Goal: Find specific page/section: Find specific page/section

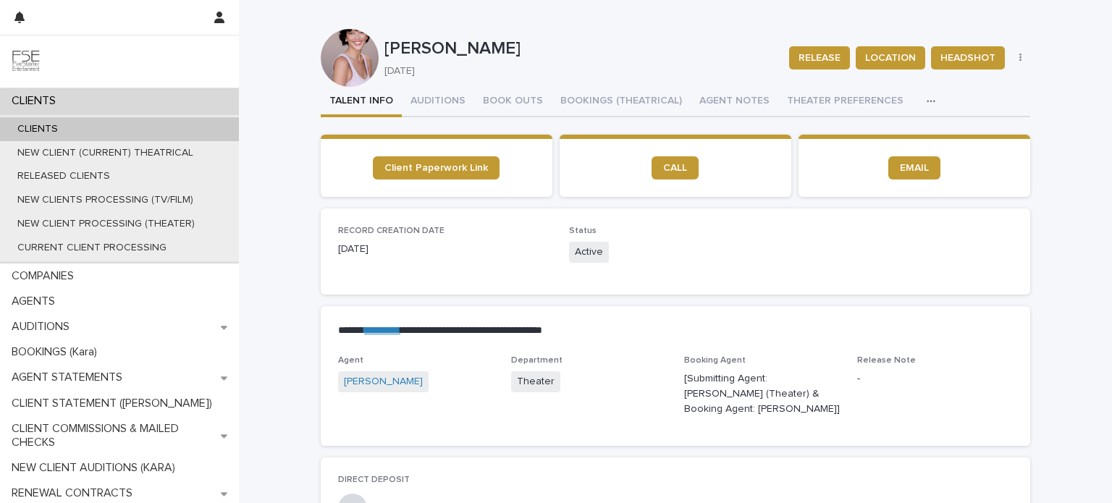
scroll to position [72, 0]
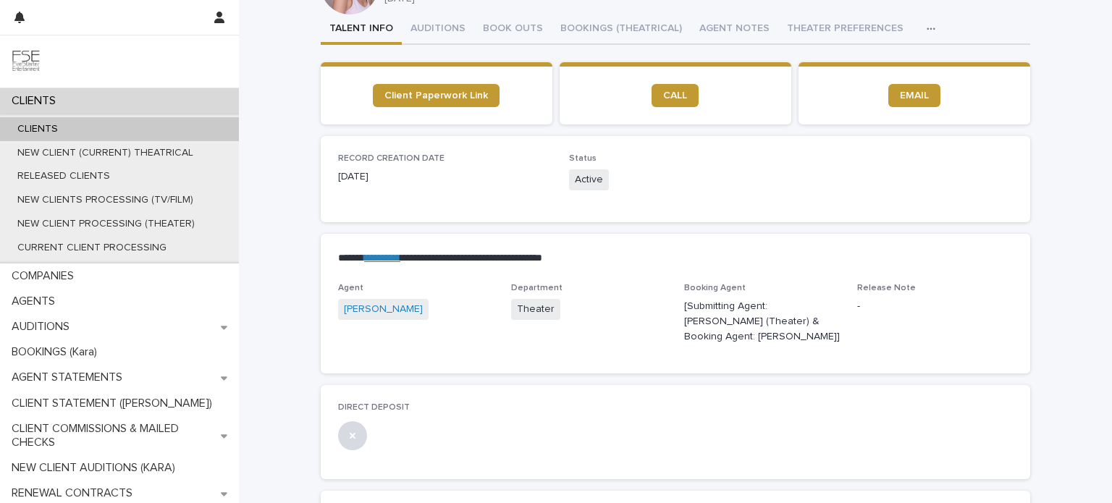
click at [111, 103] on div "CLIENTS" at bounding box center [119, 100] width 239 height 25
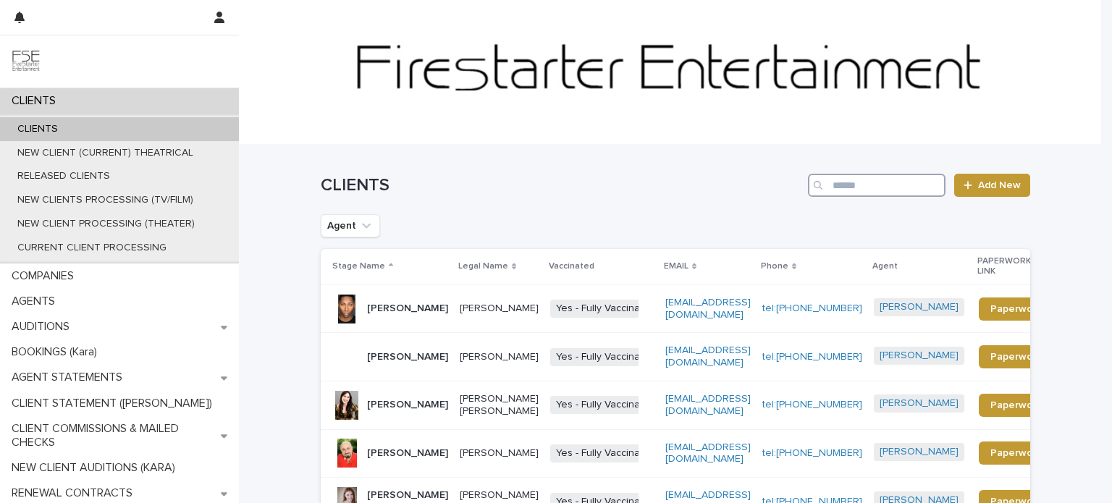
click at [846, 184] on input "Search" at bounding box center [877, 185] width 138 height 23
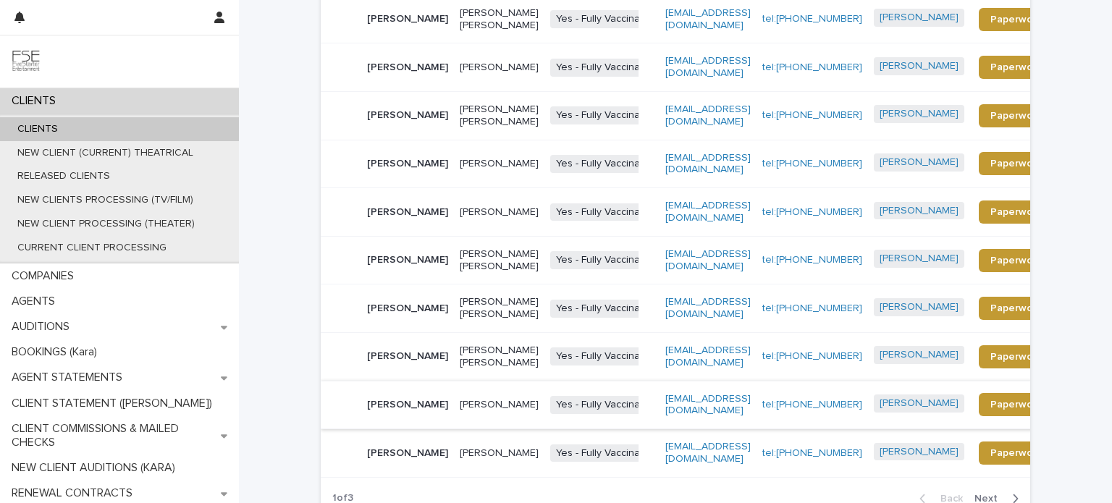
scroll to position [180, 0]
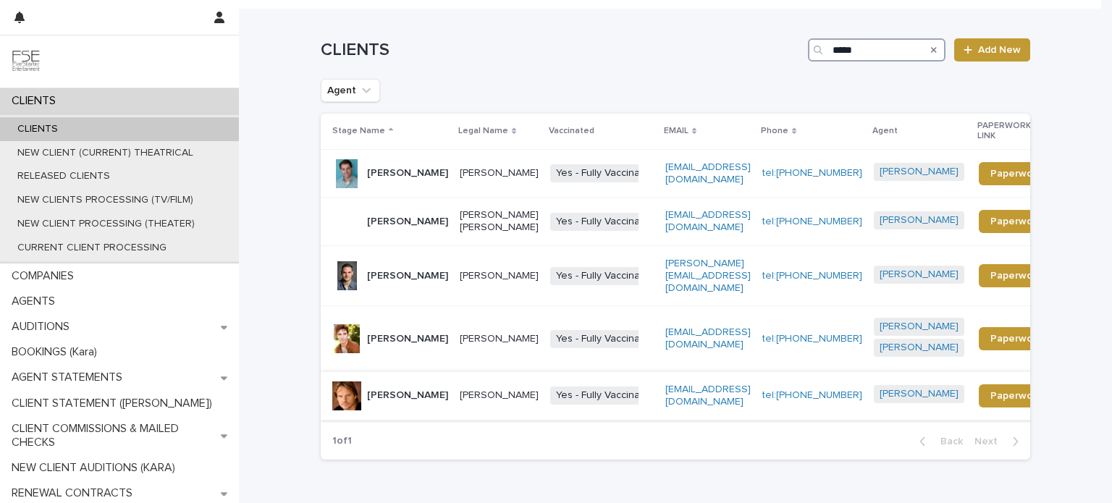
scroll to position [145, 0]
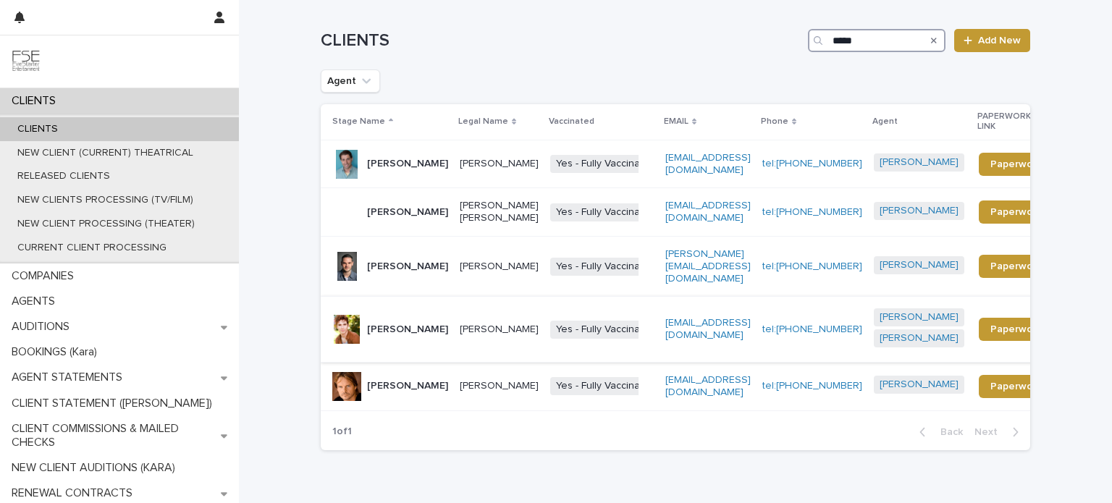
type input "****"
click at [408, 351] on td "Matt Steele" at bounding box center [387, 330] width 133 height 66
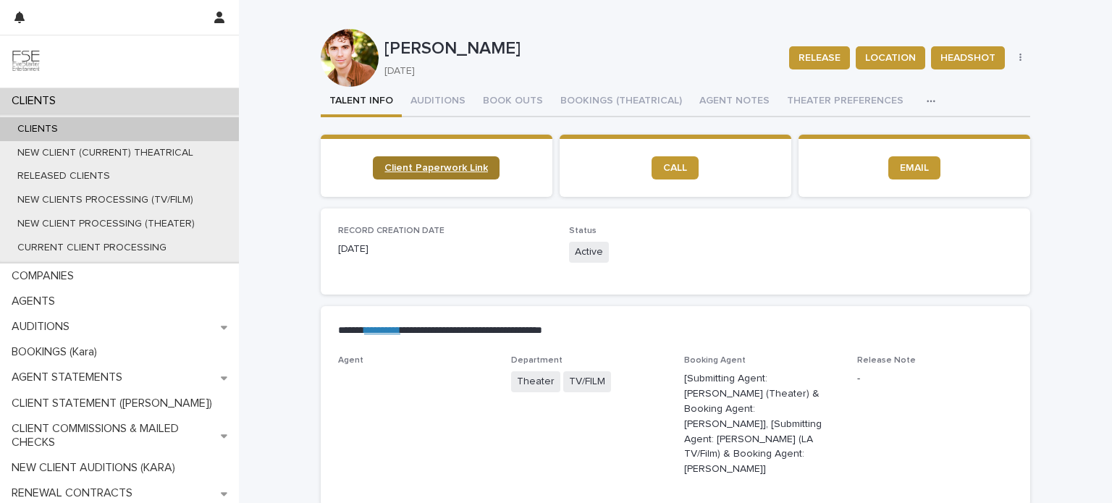
click at [464, 166] on span "Client Paperwork Link" at bounding box center [437, 168] width 104 height 10
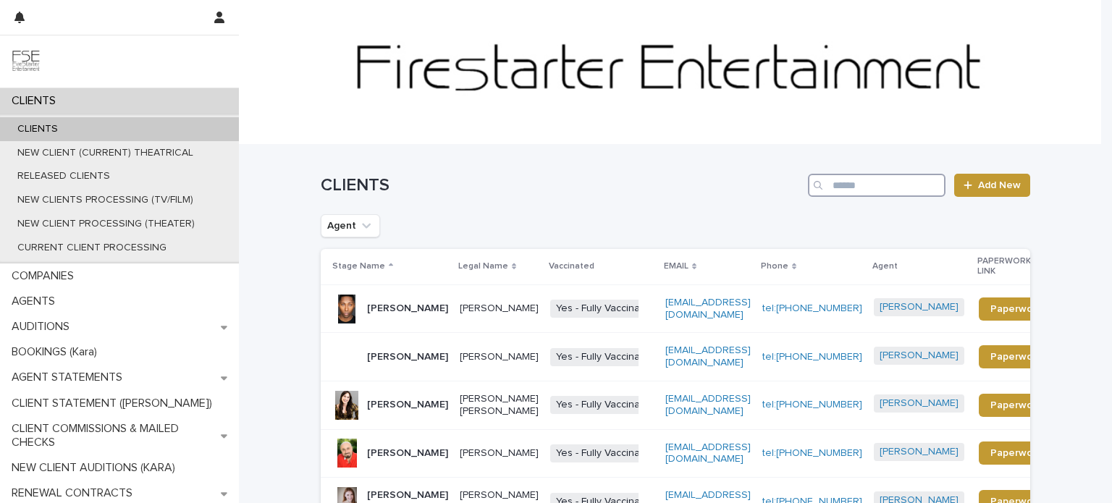
click at [850, 185] on input "Search" at bounding box center [877, 185] width 138 height 23
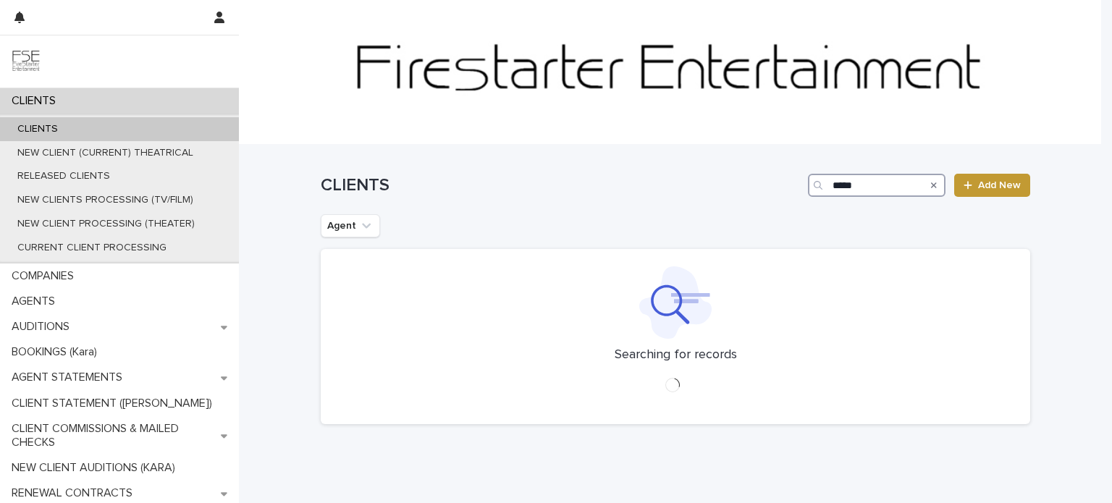
type input "*****"
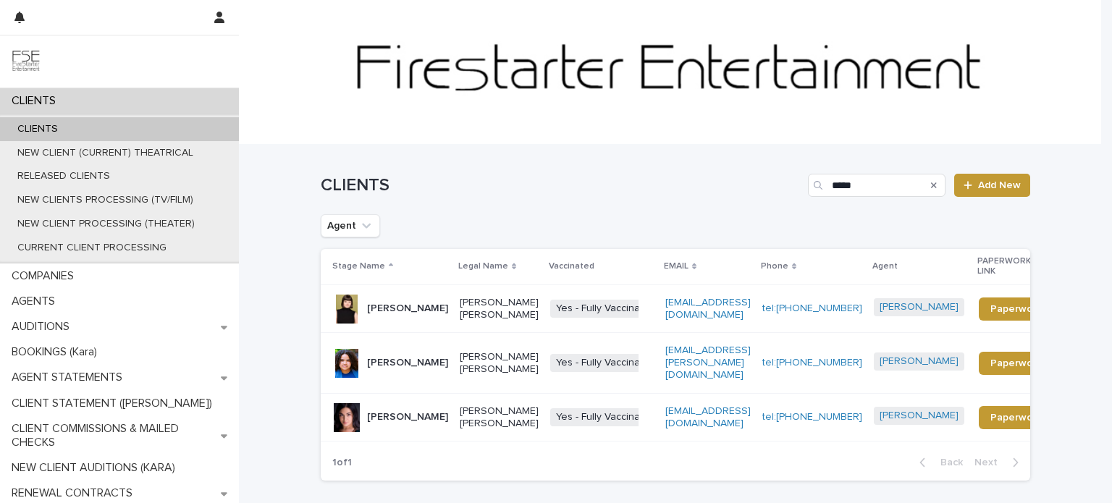
click at [505, 318] on p "[PERSON_NAME] [PERSON_NAME]" at bounding box center [499, 309] width 79 height 25
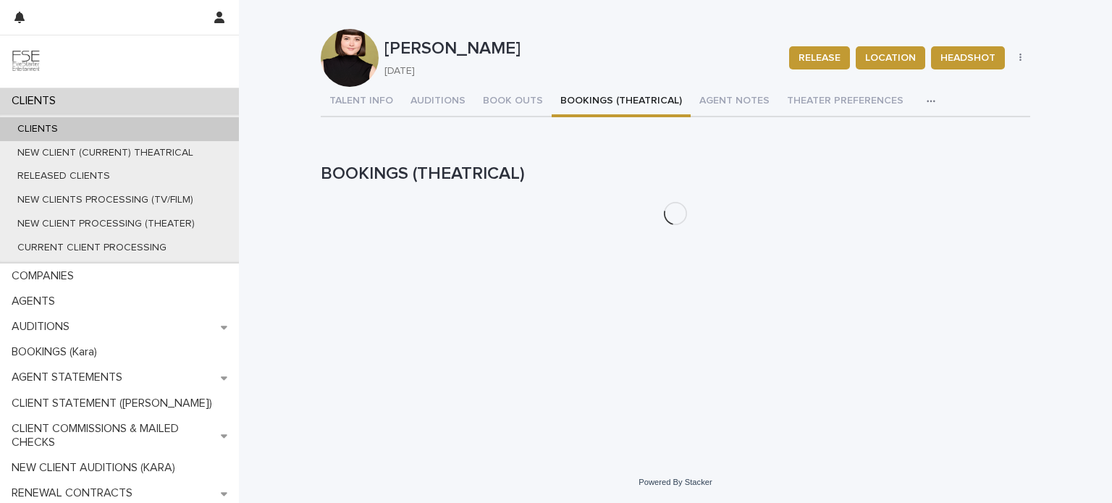
click at [574, 102] on button "BOOKINGS (THEATRICAL)" at bounding box center [621, 102] width 139 height 30
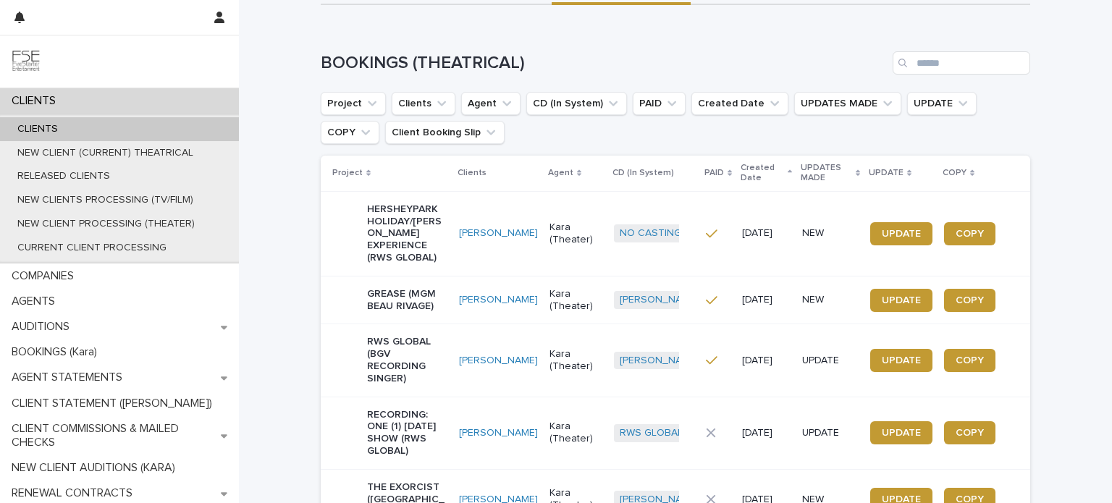
scroll to position [217, 0]
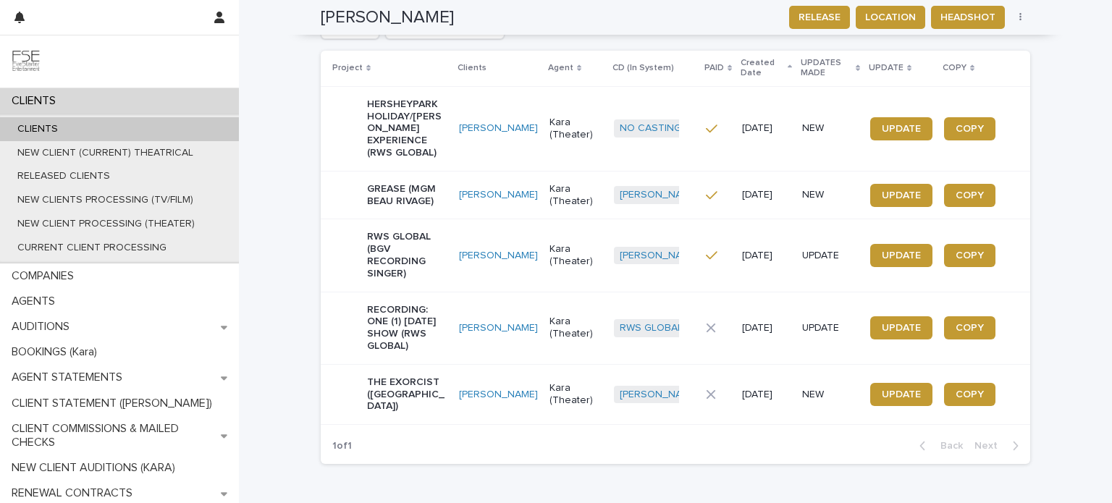
click at [427, 400] on p "THE EXORCIST ([GEOGRAPHIC_DATA])" at bounding box center [407, 395] width 80 height 36
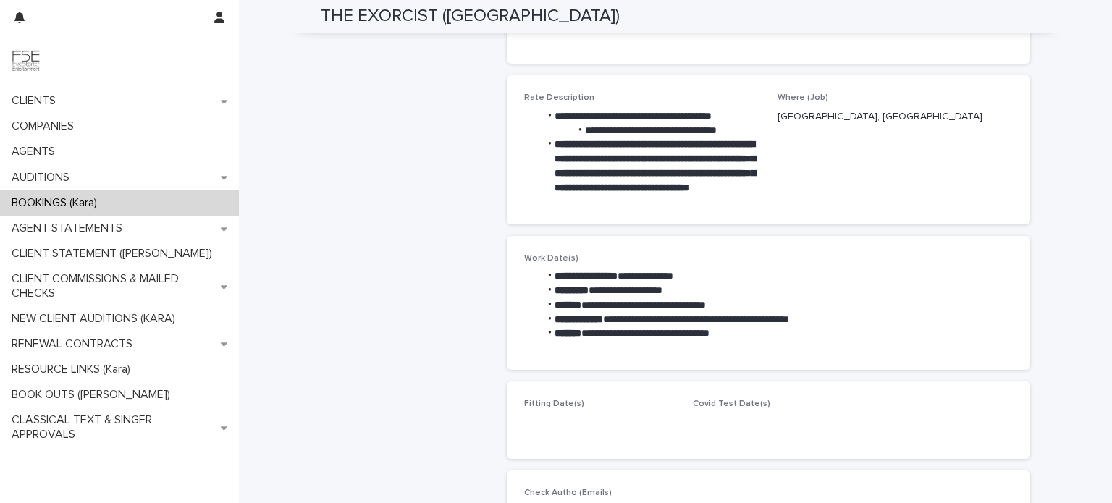
scroll to position [362, 0]
